Goal: Register for event/course

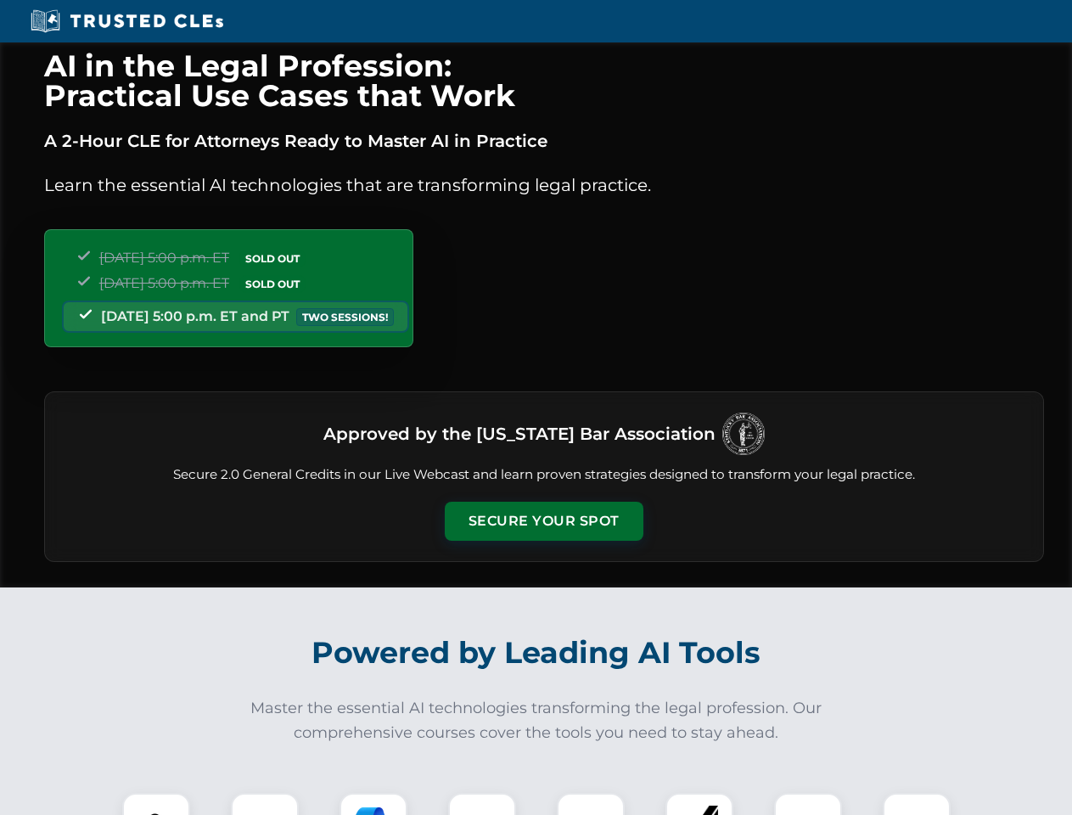
click at [543, 521] on button "Secure Your Spot" at bounding box center [544, 521] width 199 height 39
click at [156, 804] on img at bounding box center [156, 826] width 49 height 49
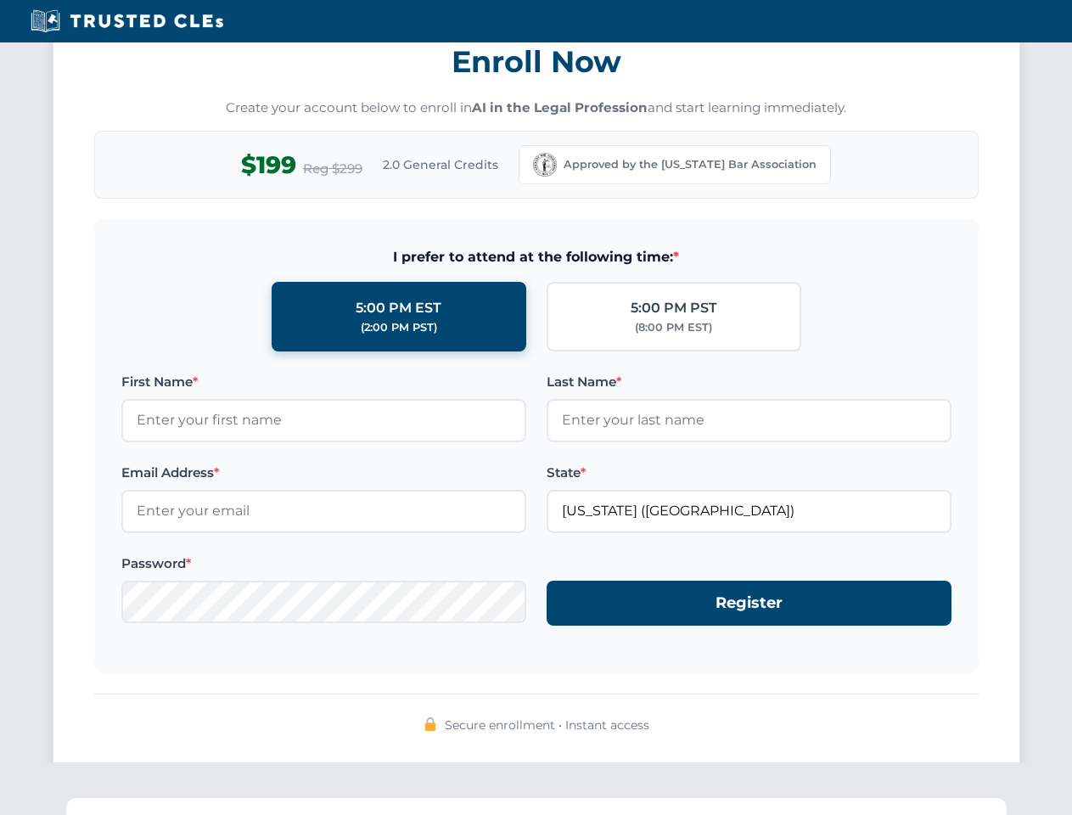
scroll to position [1666, 0]
